Goal: Task Accomplishment & Management: Use online tool/utility

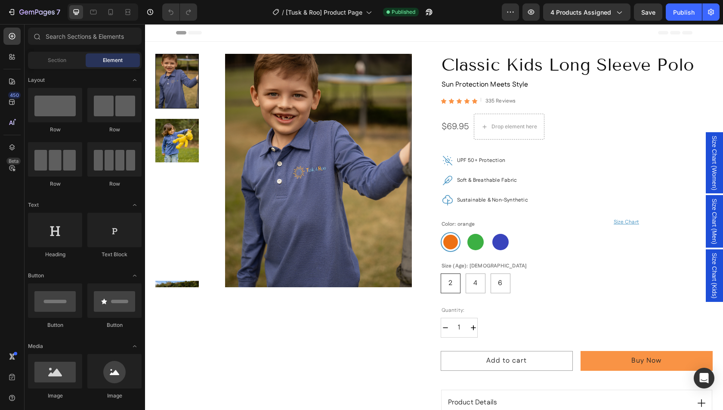
radio input "false"
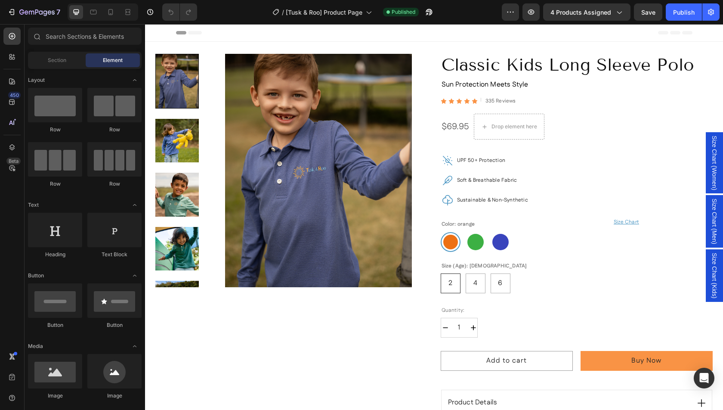
radio input "false"
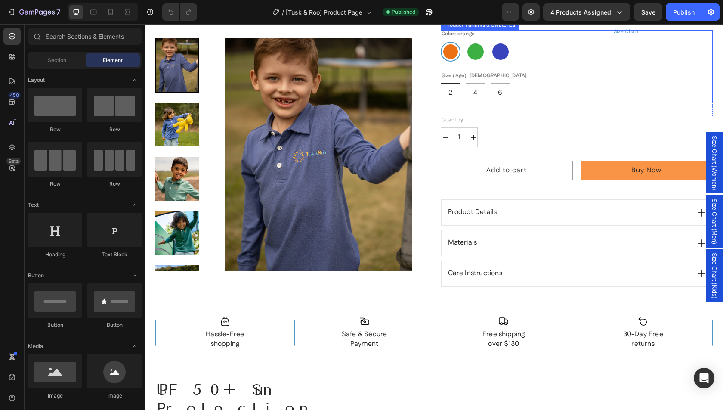
scroll to position [191, 0]
click at [588, 214] on div "Product Details" at bounding box center [568, 211] width 243 height 15
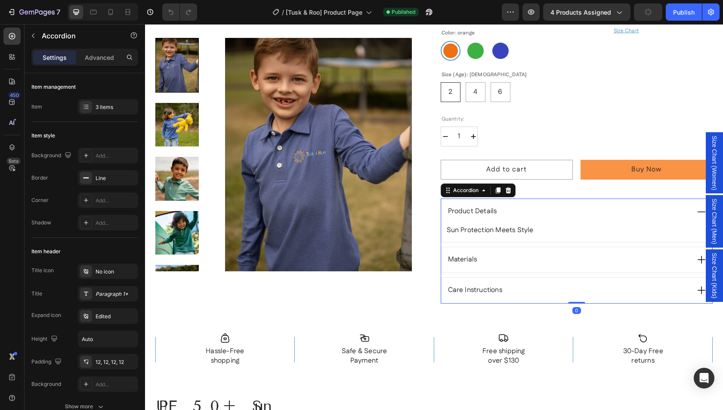
click at [588, 214] on div "Product Details" at bounding box center [568, 211] width 243 height 15
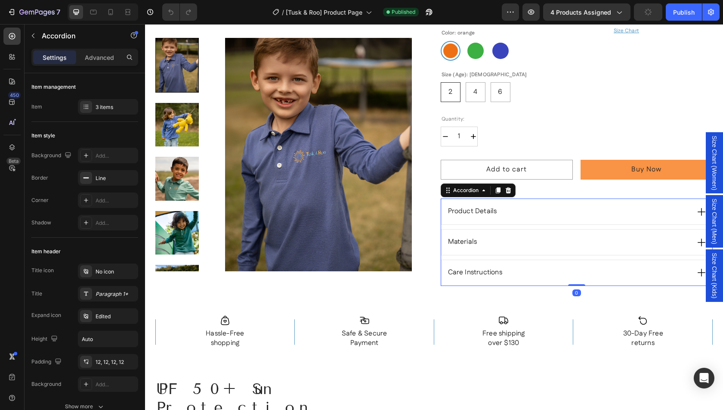
click at [588, 239] on div "Materials" at bounding box center [568, 241] width 243 height 15
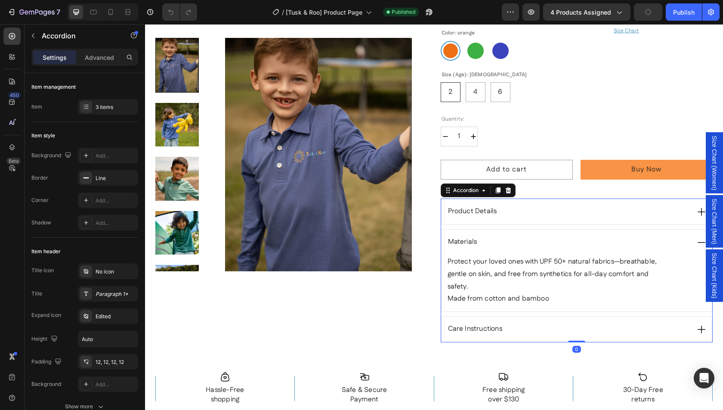
click at [588, 239] on div "Materials" at bounding box center [568, 241] width 243 height 15
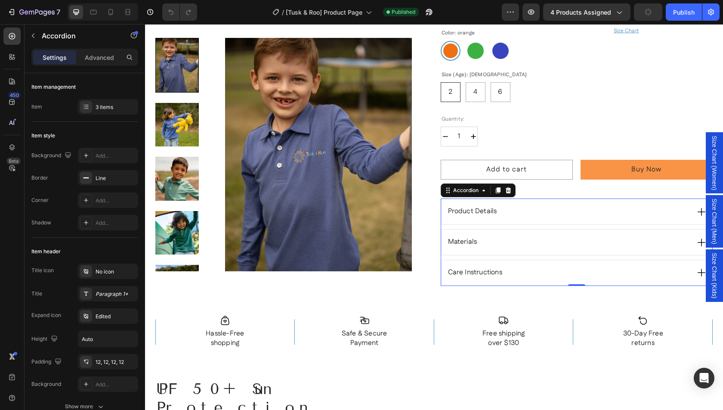
click at [570, 280] on div "Care Instructions" at bounding box center [576, 272] width 271 height 25
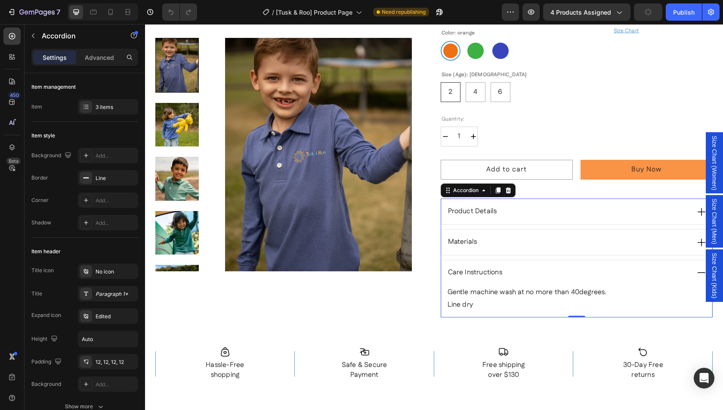
click at [570, 280] on div "Care Instructions" at bounding box center [576, 272] width 271 height 25
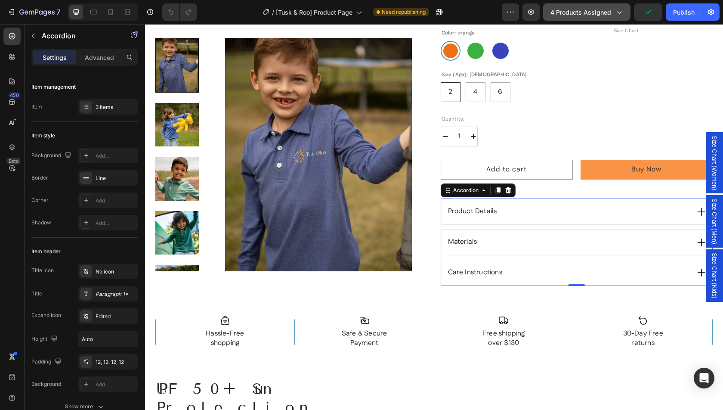
click at [575, 17] on button "4 products assigned" at bounding box center [586, 11] width 87 height 17
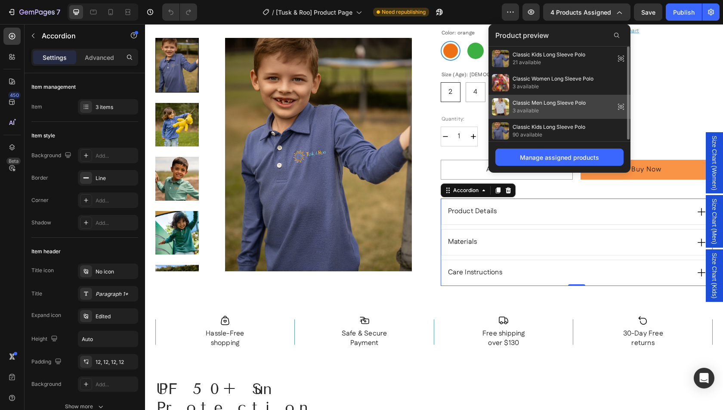
click at [570, 111] on span "3 available" at bounding box center [548, 111] width 73 height 8
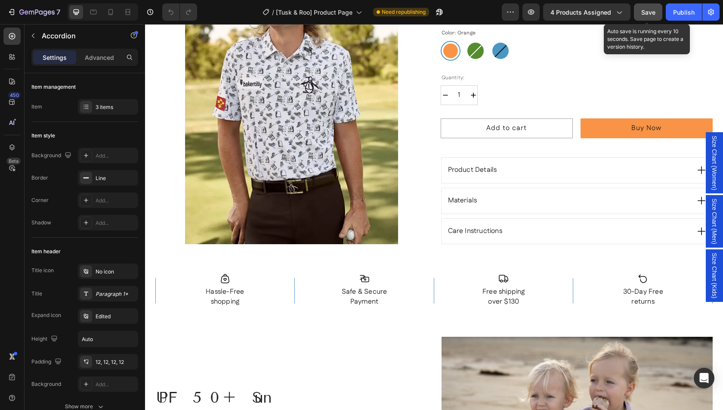
click at [644, 12] on span "Save" at bounding box center [648, 12] width 14 height 7
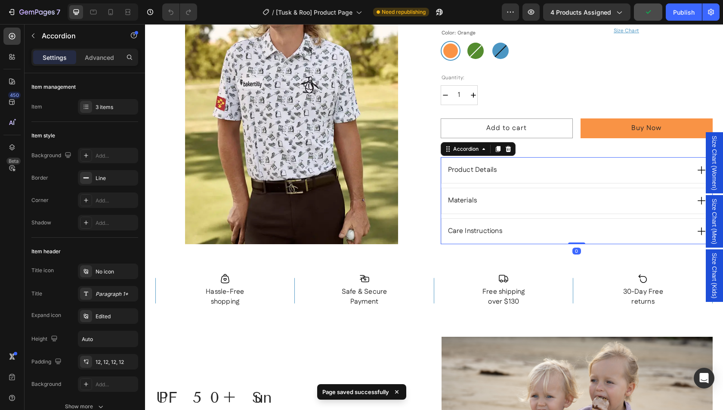
click at [654, 175] on div "Product Details" at bounding box center [568, 170] width 243 height 15
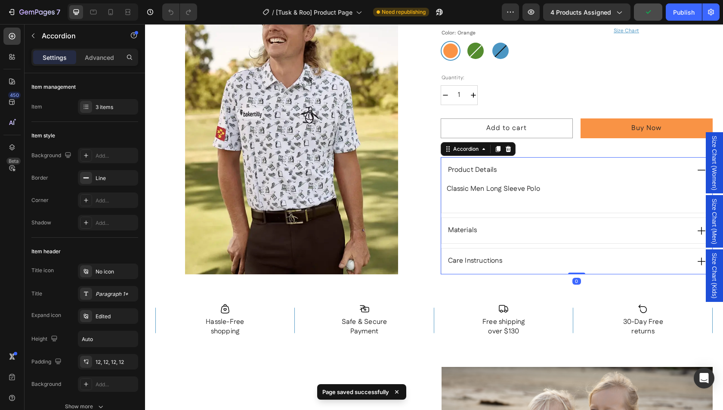
click at [654, 175] on div "Product Details" at bounding box center [568, 170] width 243 height 15
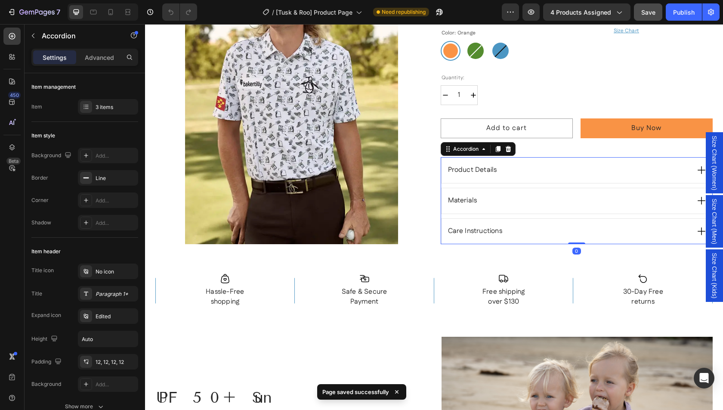
click at [649, 196] on div "Materials" at bounding box center [568, 200] width 243 height 15
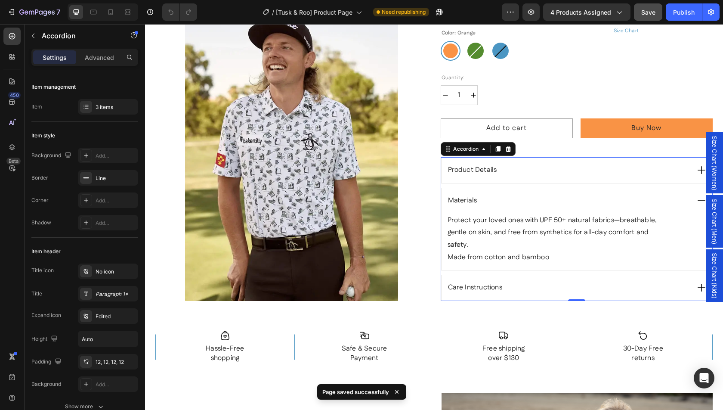
click at [649, 196] on div "Materials" at bounding box center [568, 200] width 243 height 15
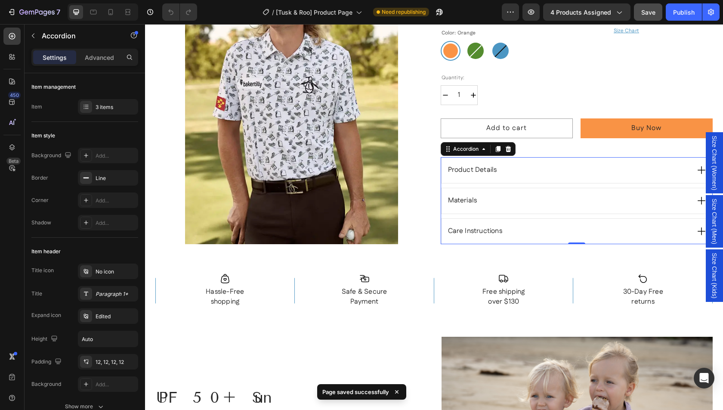
click at [645, 224] on div "Care Instructions" at bounding box center [568, 231] width 243 height 15
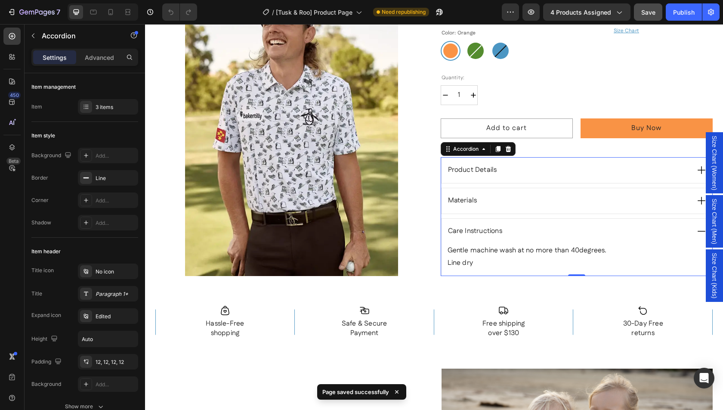
click at [645, 224] on div "Care Instructions" at bounding box center [568, 231] width 243 height 15
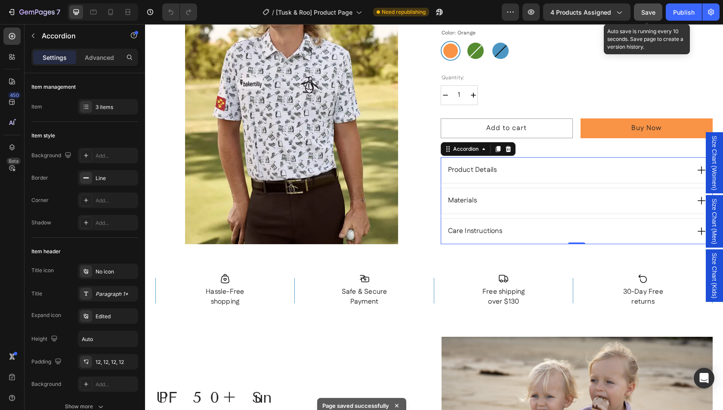
click at [646, 9] on span "Save" at bounding box center [648, 12] width 14 height 7
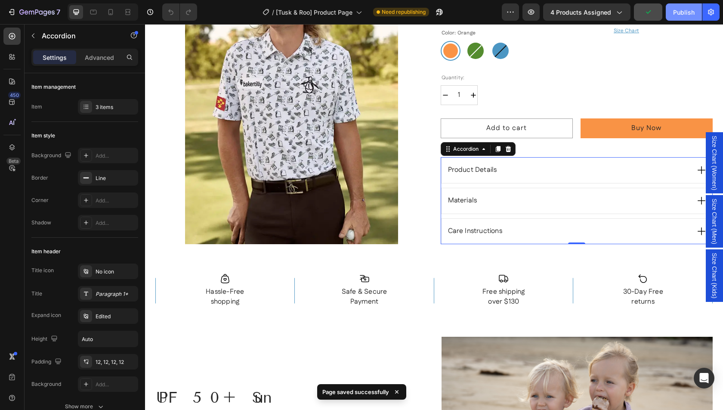
click at [681, 9] on div "Publish" at bounding box center [684, 12] width 22 height 9
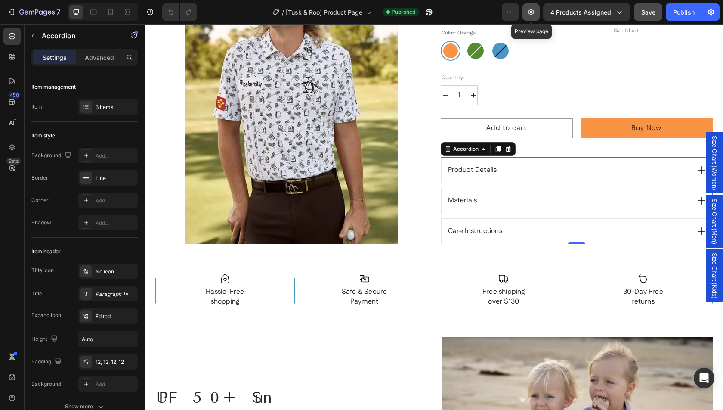
click at [527, 14] on button "button" at bounding box center [530, 11] width 17 height 17
click at [22, 13] on icon "button" at bounding box center [36, 12] width 35 height 7
